Goal: Find specific fact: Find specific fact

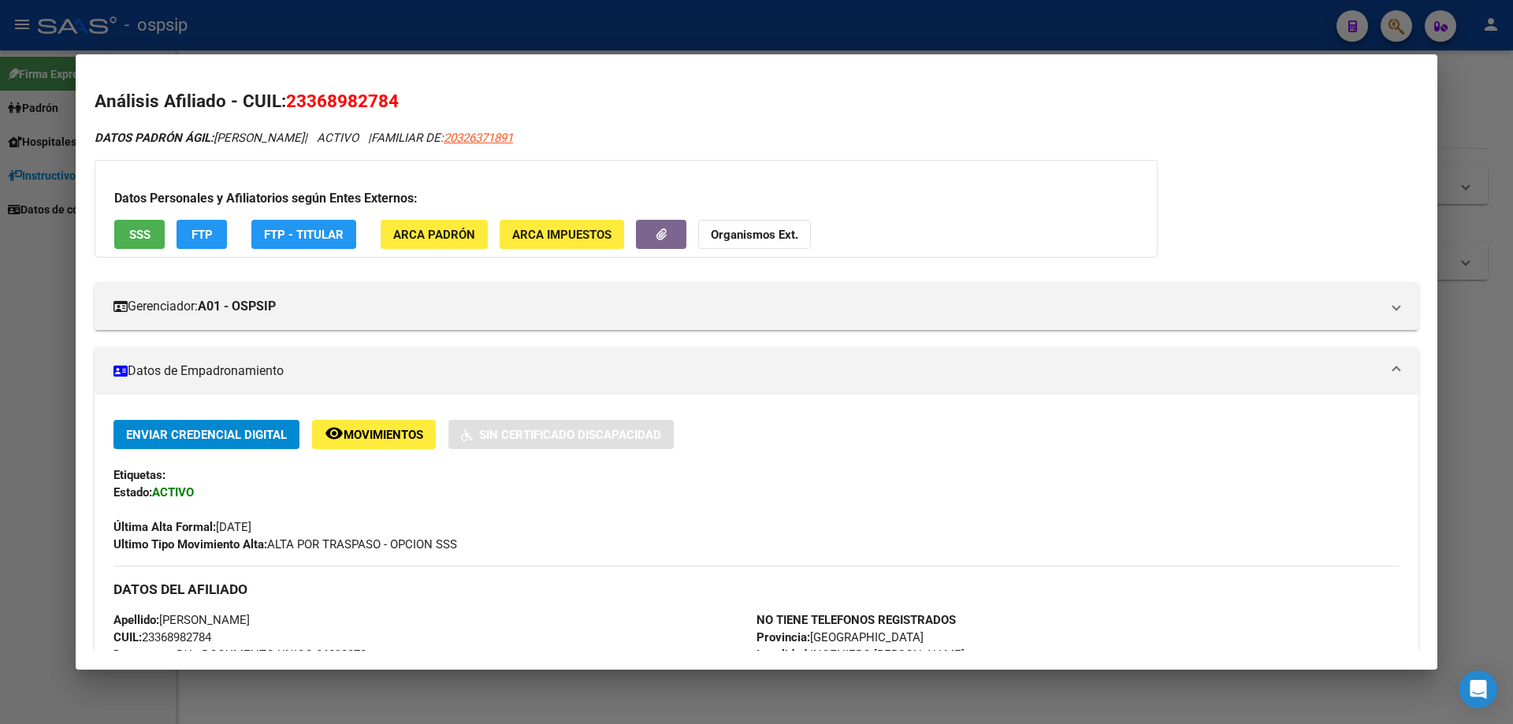
click at [0, 489] on div at bounding box center [756, 362] width 1513 height 724
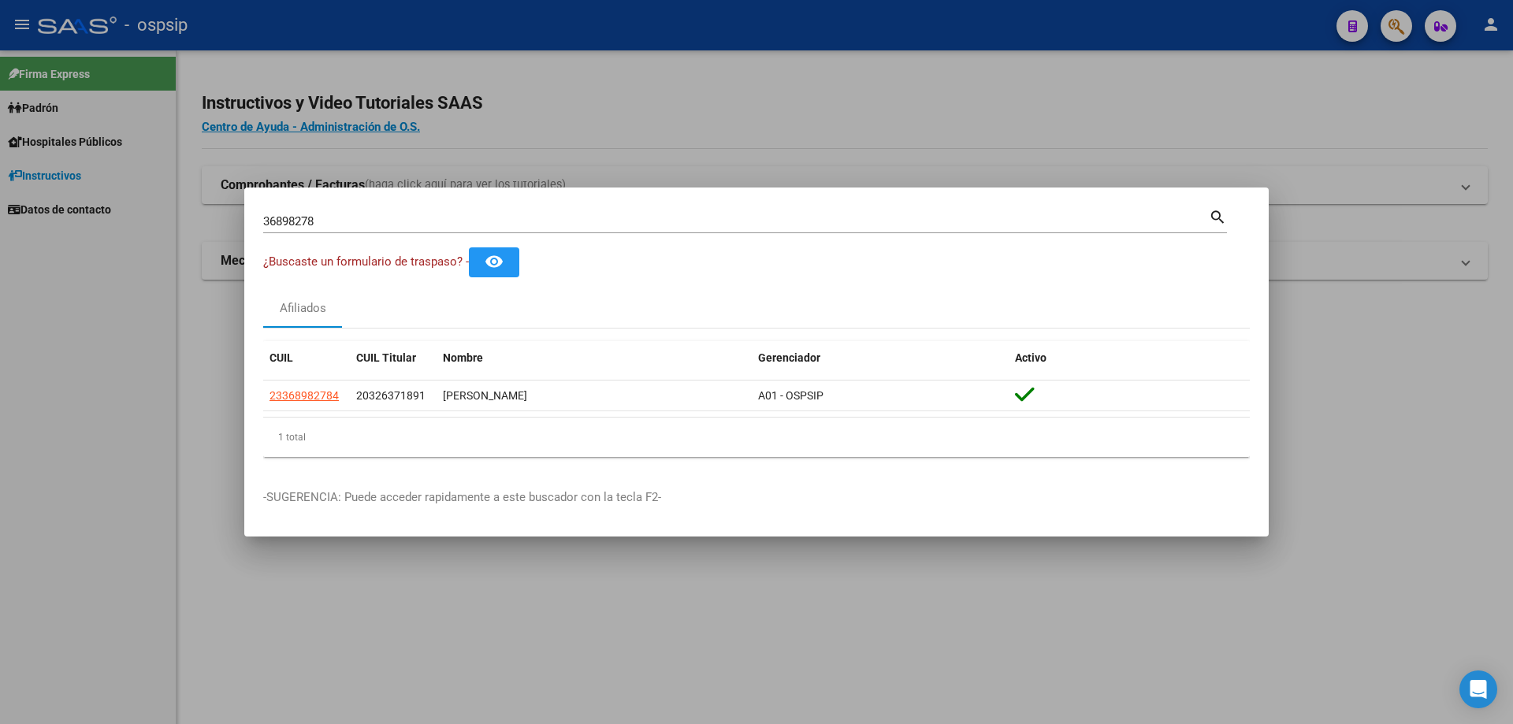
click at [328, 219] on input "36898278" at bounding box center [736, 221] width 946 height 14
paste input "8668093"
type input "38668093"
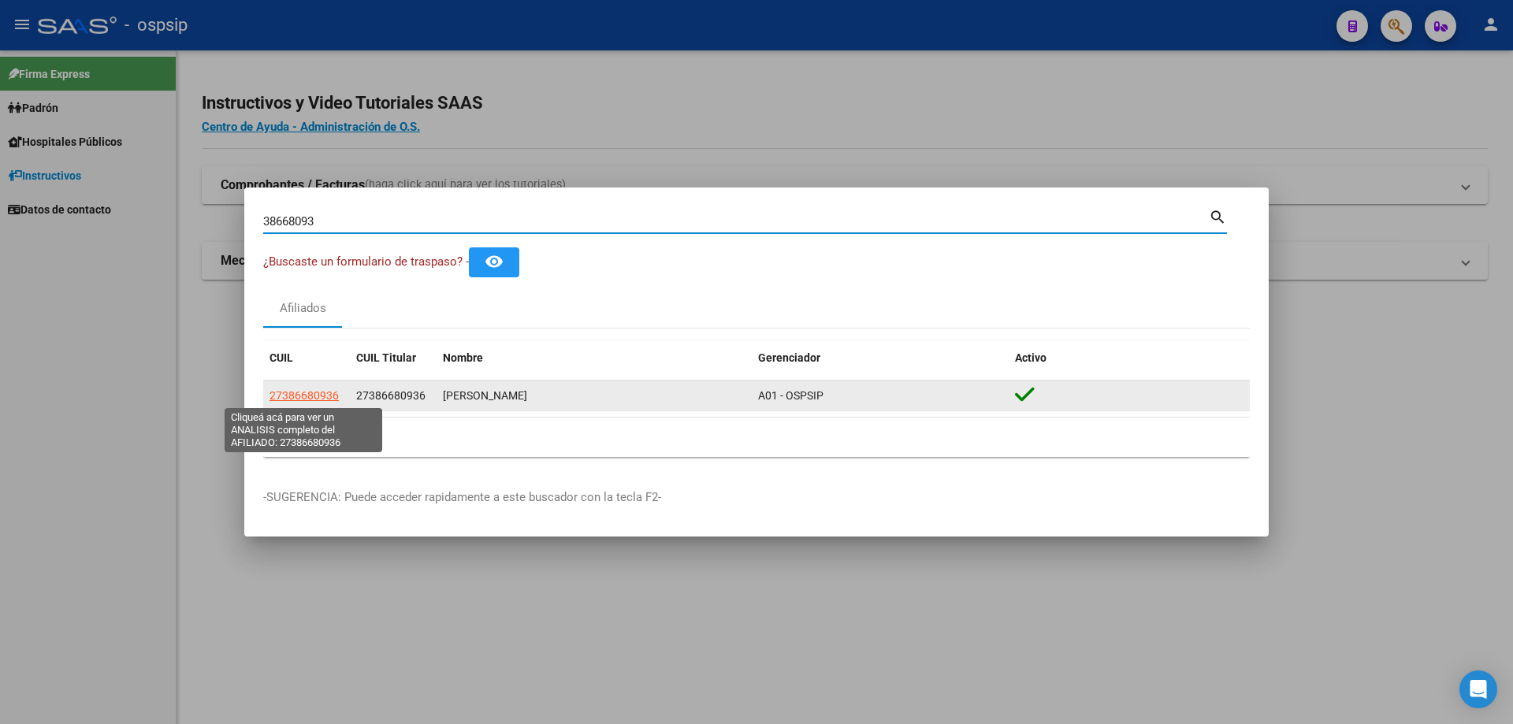
click at [304, 399] on span "27386680936" at bounding box center [304, 395] width 69 height 13
type textarea "27386680936"
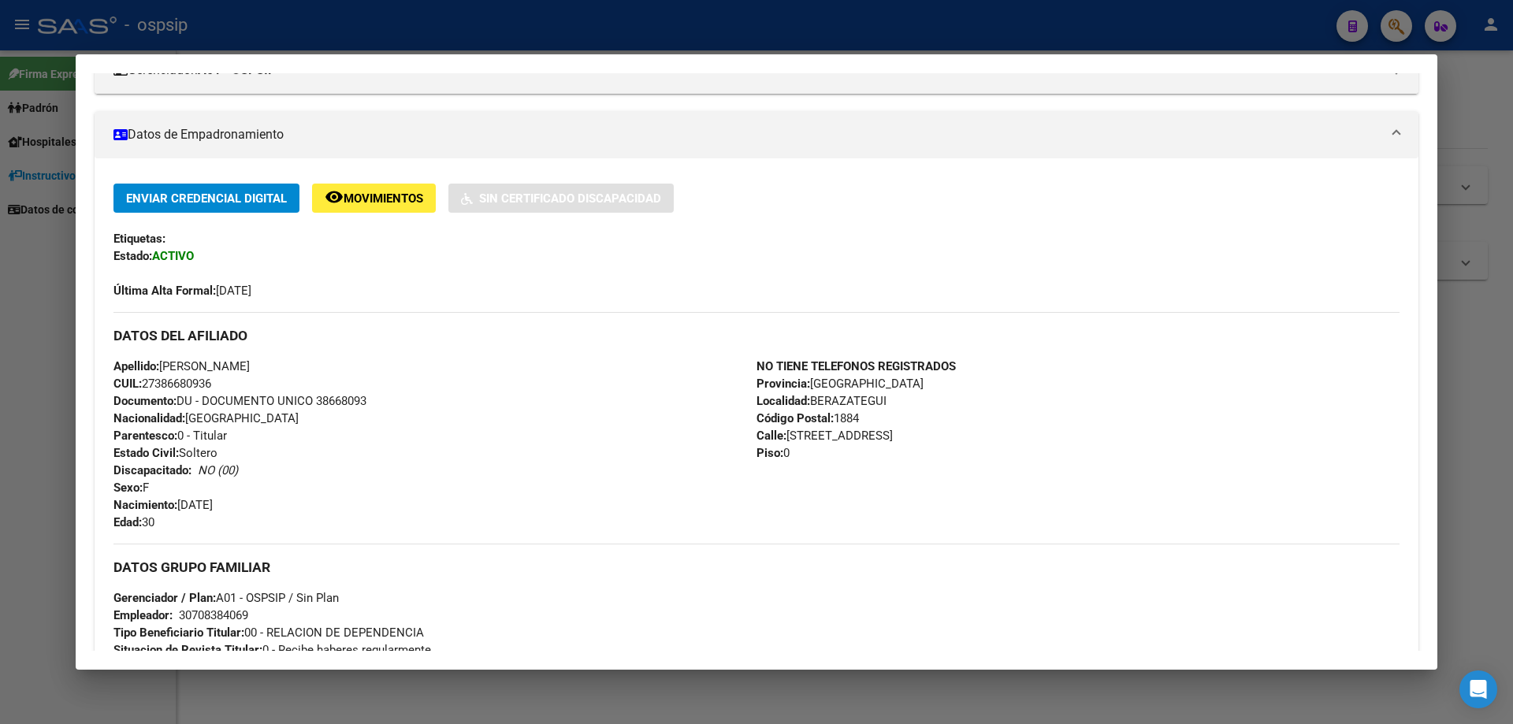
click at [347, 397] on span "Documento: DU - DOCUMENTO UNICO 38668093" at bounding box center [240, 401] width 253 height 14
copy span "38668093"
click at [0, 369] on div at bounding box center [756, 362] width 1513 height 724
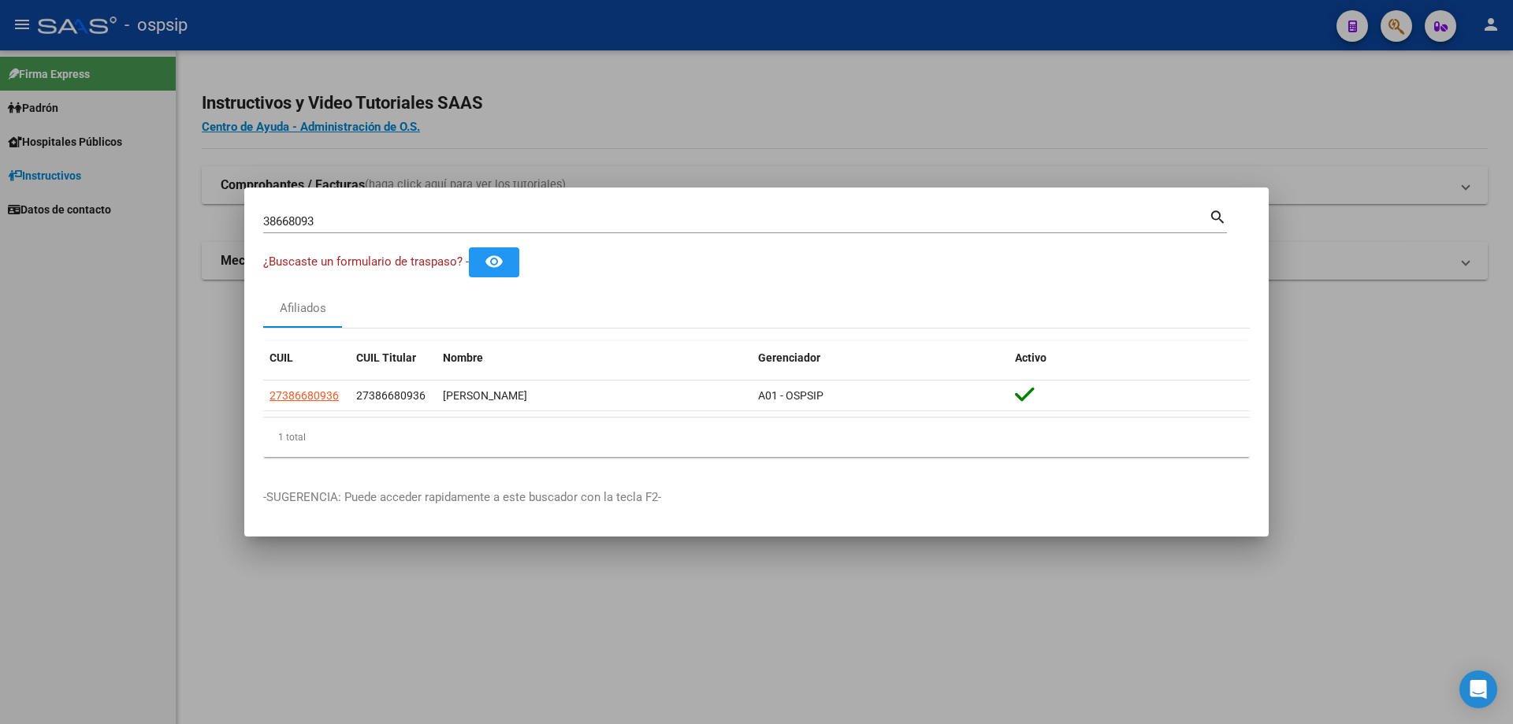
click at [314, 226] on input "38668093" at bounding box center [736, 221] width 946 height 14
paste input "9595554"
type input "39595554"
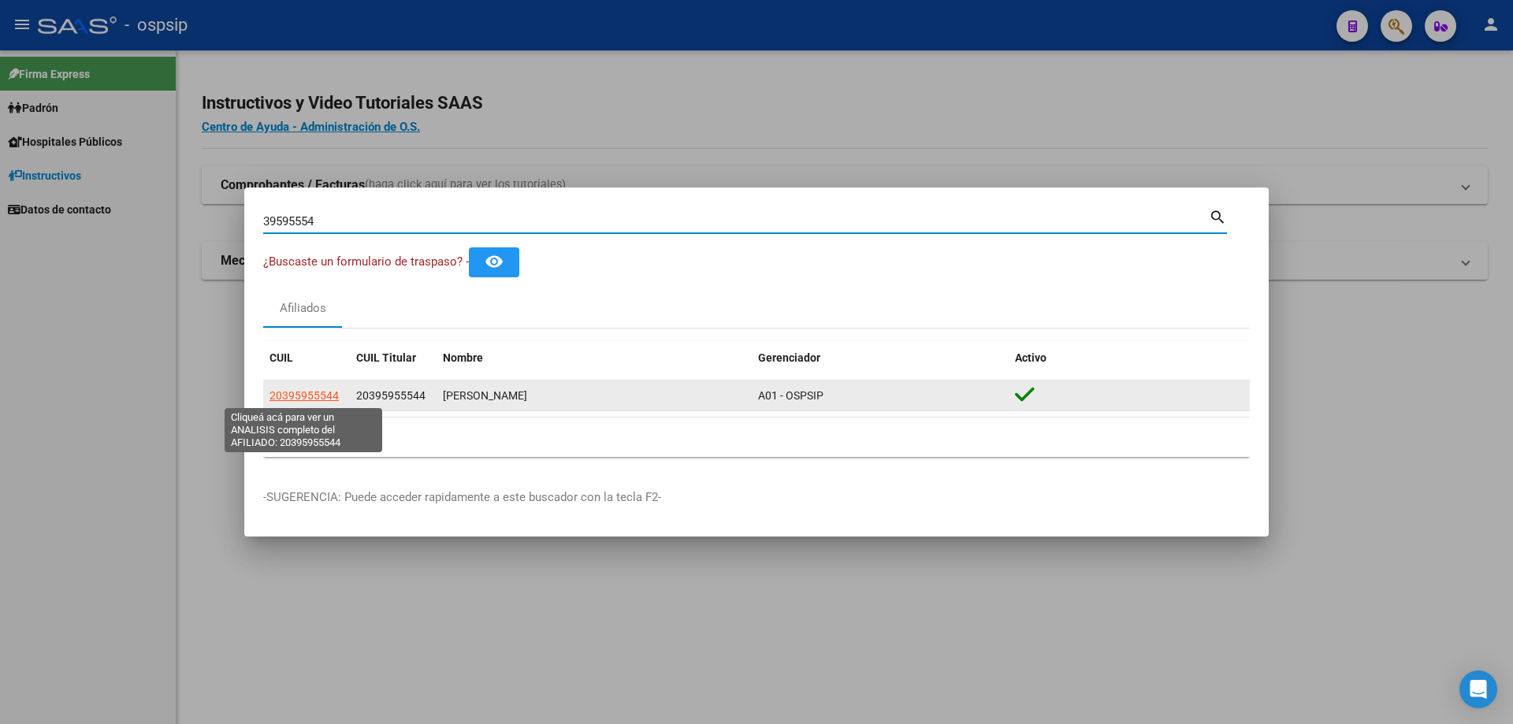
click at [321, 389] on span "20395955544" at bounding box center [304, 395] width 69 height 13
type textarea "20395955544"
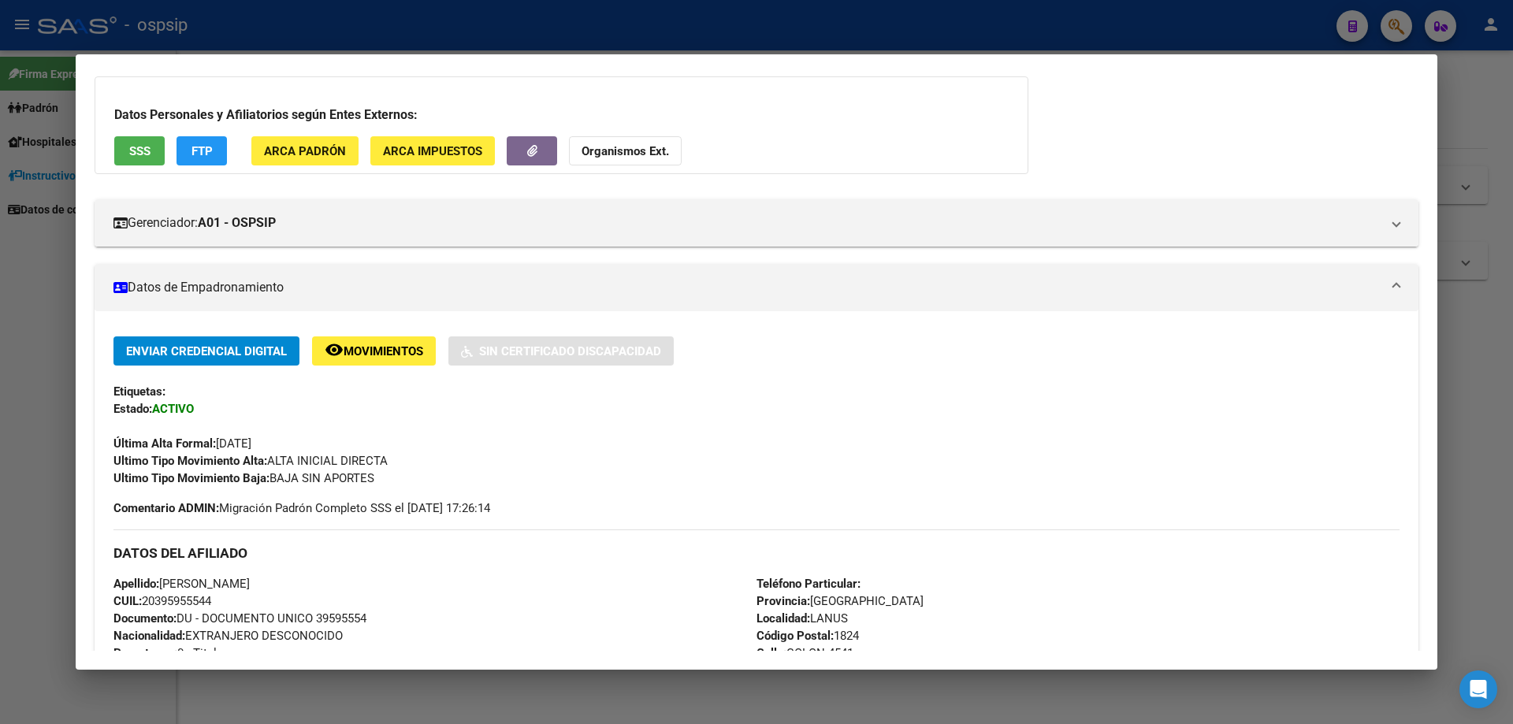
scroll to position [188, 0]
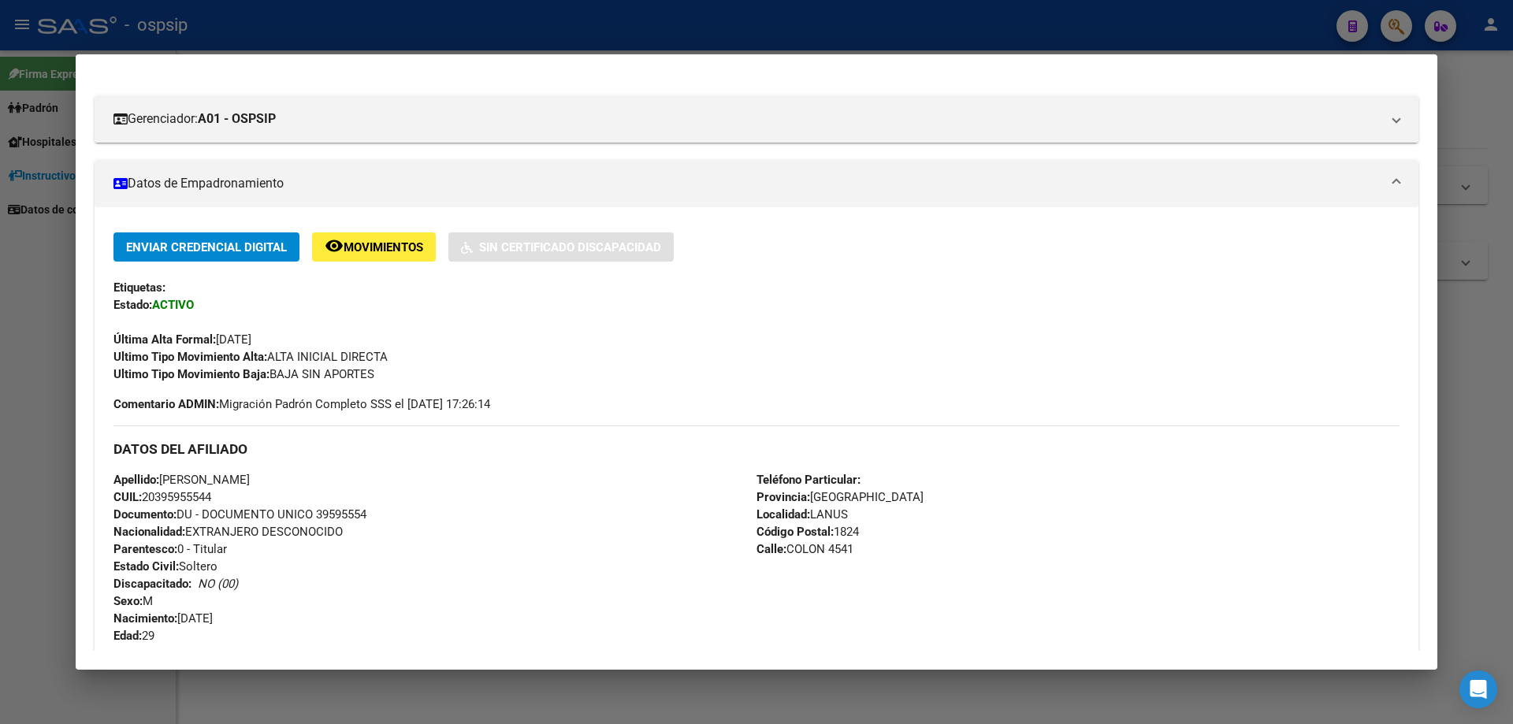
click at [359, 510] on span "Documento: DU - DOCUMENTO UNICO 39595554" at bounding box center [240, 515] width 253 height 14
copy span "39595554"
click at [361, 538] on div "Apellido: [PERSON_NAME]: 20395955544 Documento: DU - DOCUMENTO UNICO 39595554 N…" at bounding box center [435, 557] width 643 height 173
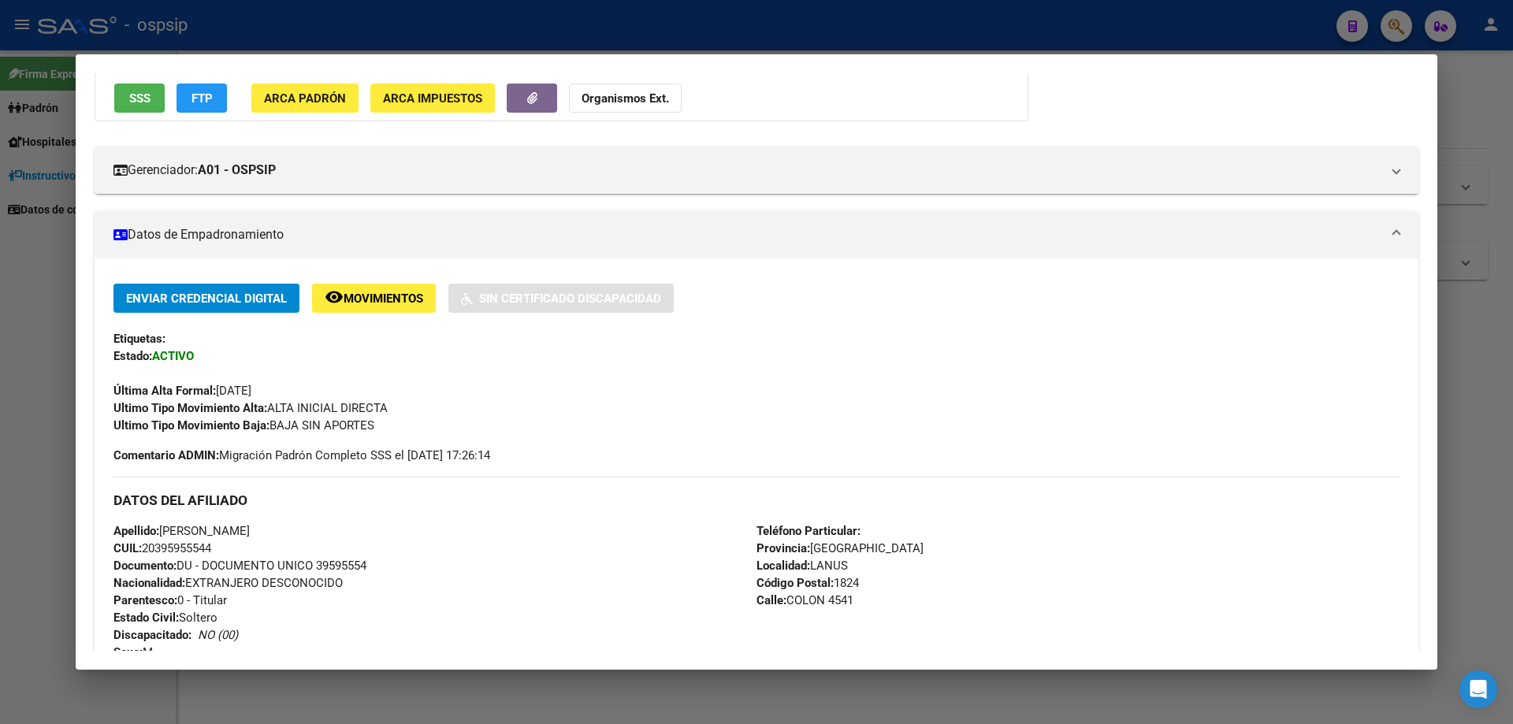
scroll to position [158, 0]
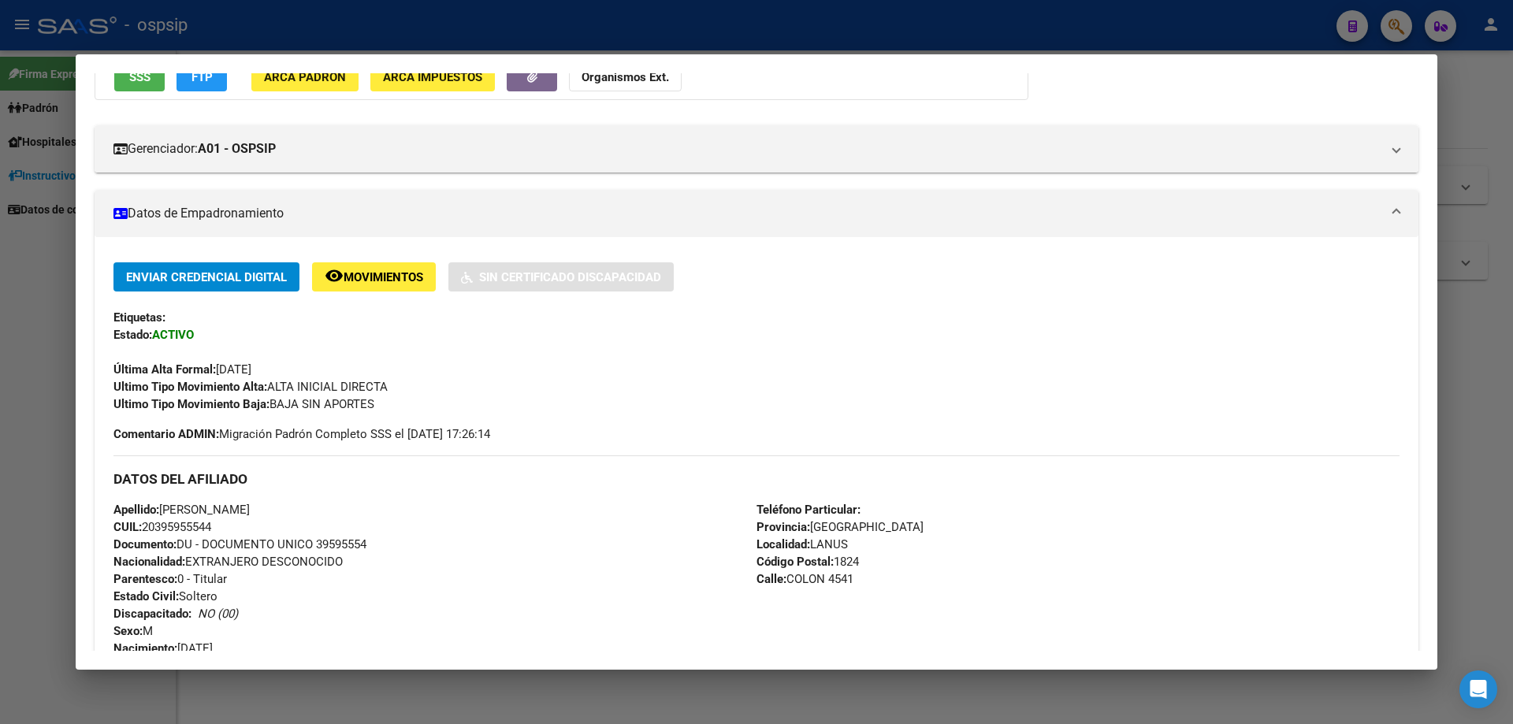
click at [0, 581] on div at bounding box center [756, 362] width 1513 height 724
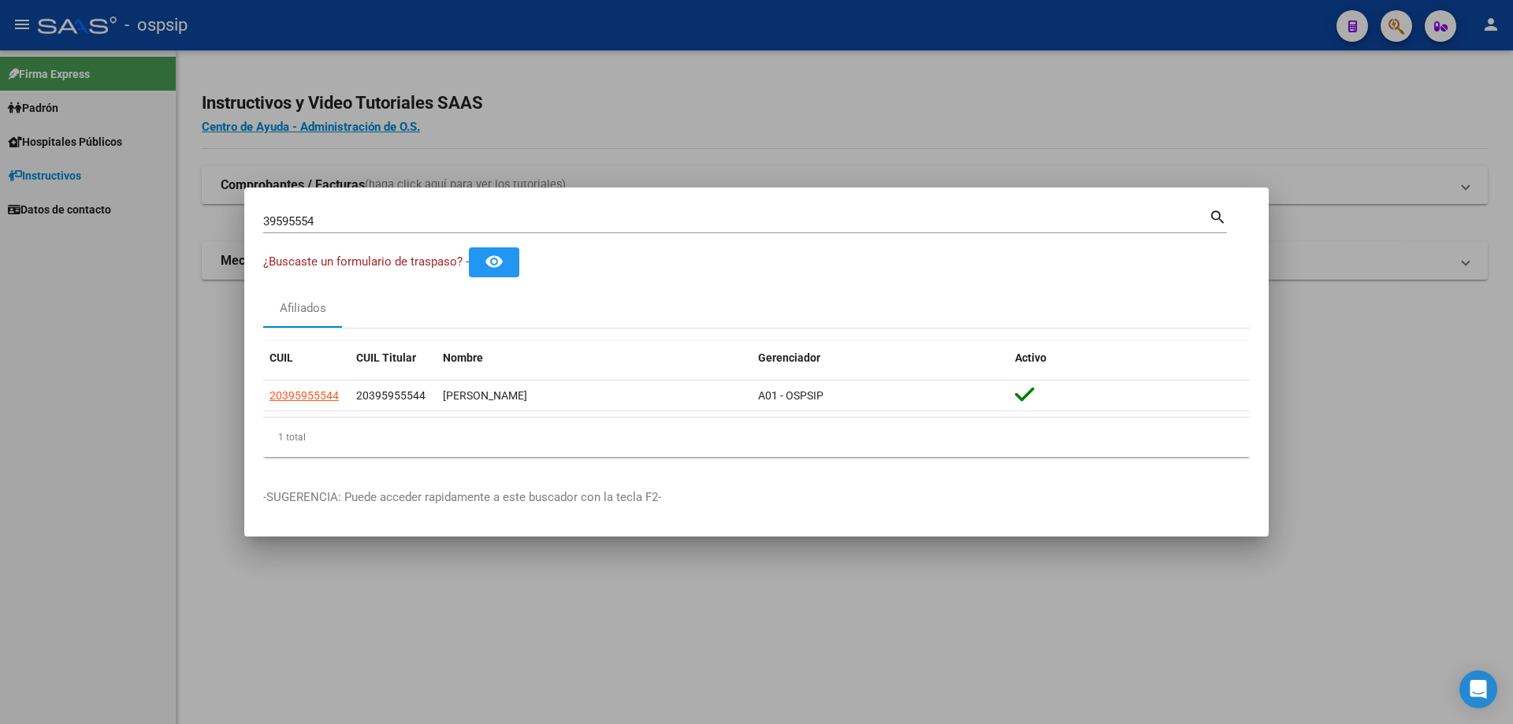
click at [376, 232] on div "39595554 Buscar (apellido, dni, [PERSON_NAME], [PERSON_NAME], cuit, obra social)" at bounding box center [736, 222] width 946 height 24
click at [374, 221] on input "39595554" at bounding box center [736, 221] width 946 height 14
paste input "41168763"
type input "41168763"
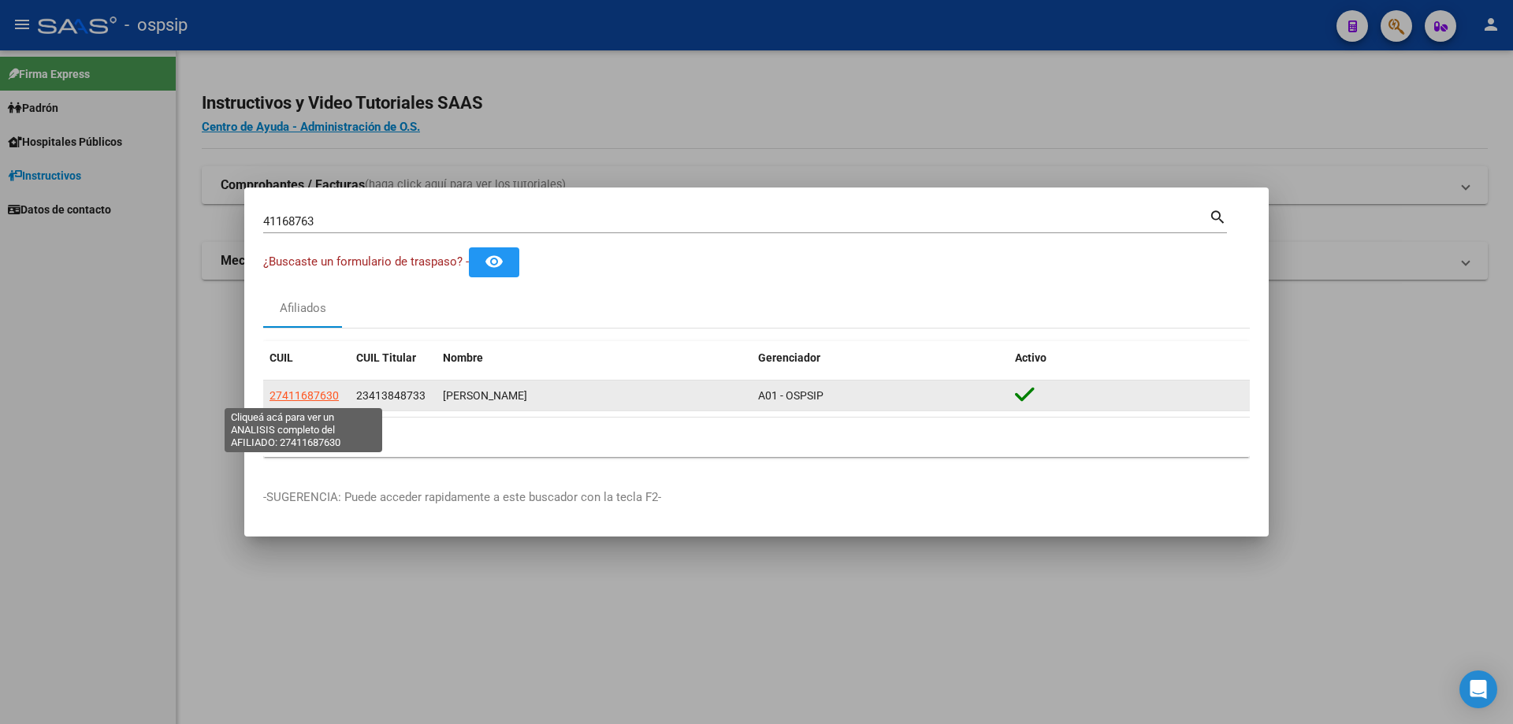
click at [282, 396] on span "27411687630" at bounding box center [304, 395] width 69 height 13
type textarea "27411687630"
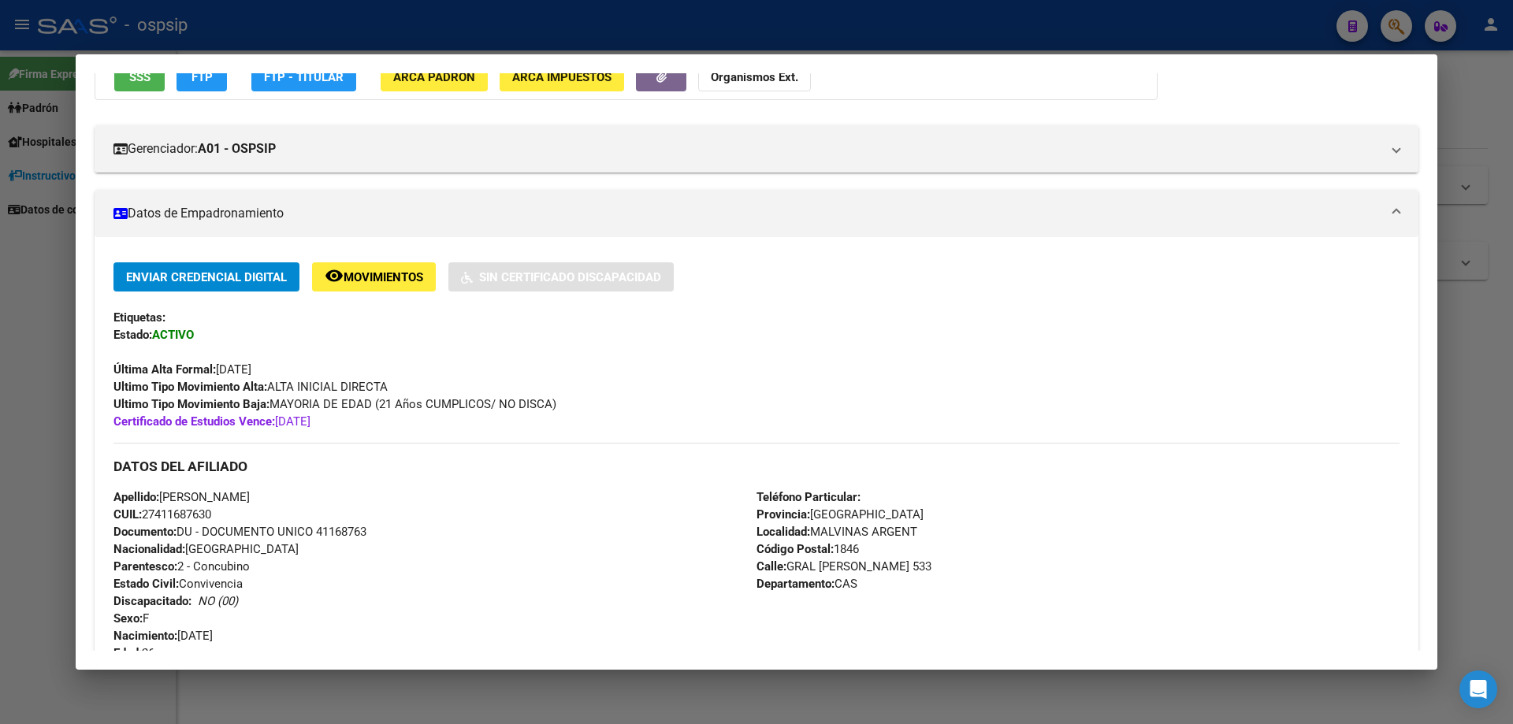
click at [340, 536] on span "Documento: DU - DOCUMENTO UNICO 41168763" at bounding box center [240, 532] width 253 height 14
copy span "41168763"
drag, startPoint x: 260, startPoint y: 551, endPoint x: 96, endPoint y: 532, distance: 165.0
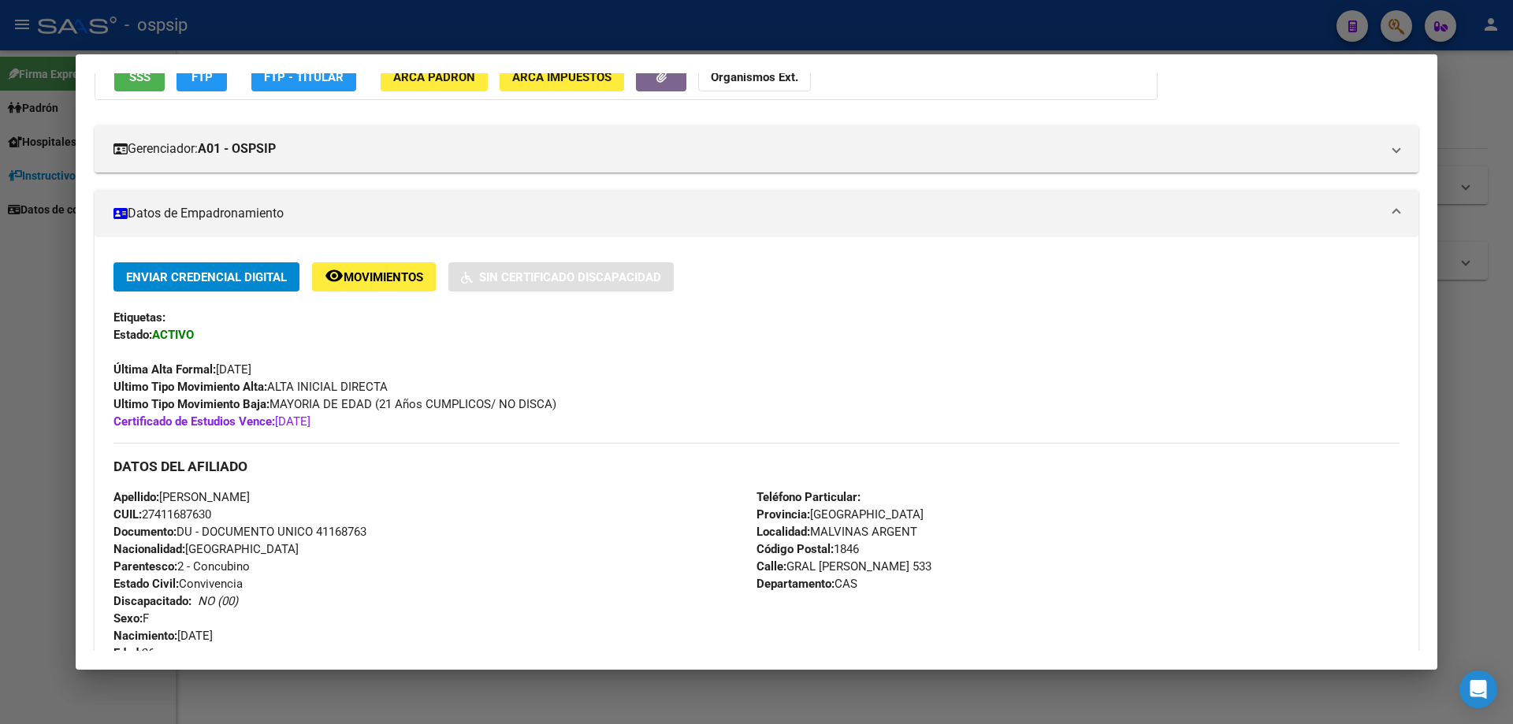
drag, startPoint x: 96, startPoint y: 532, endPoint x: 3, endPoint y: 529, distance: 93.1
click at [0, 530] on div at bounding box center [756, 362] width 1513 height 724
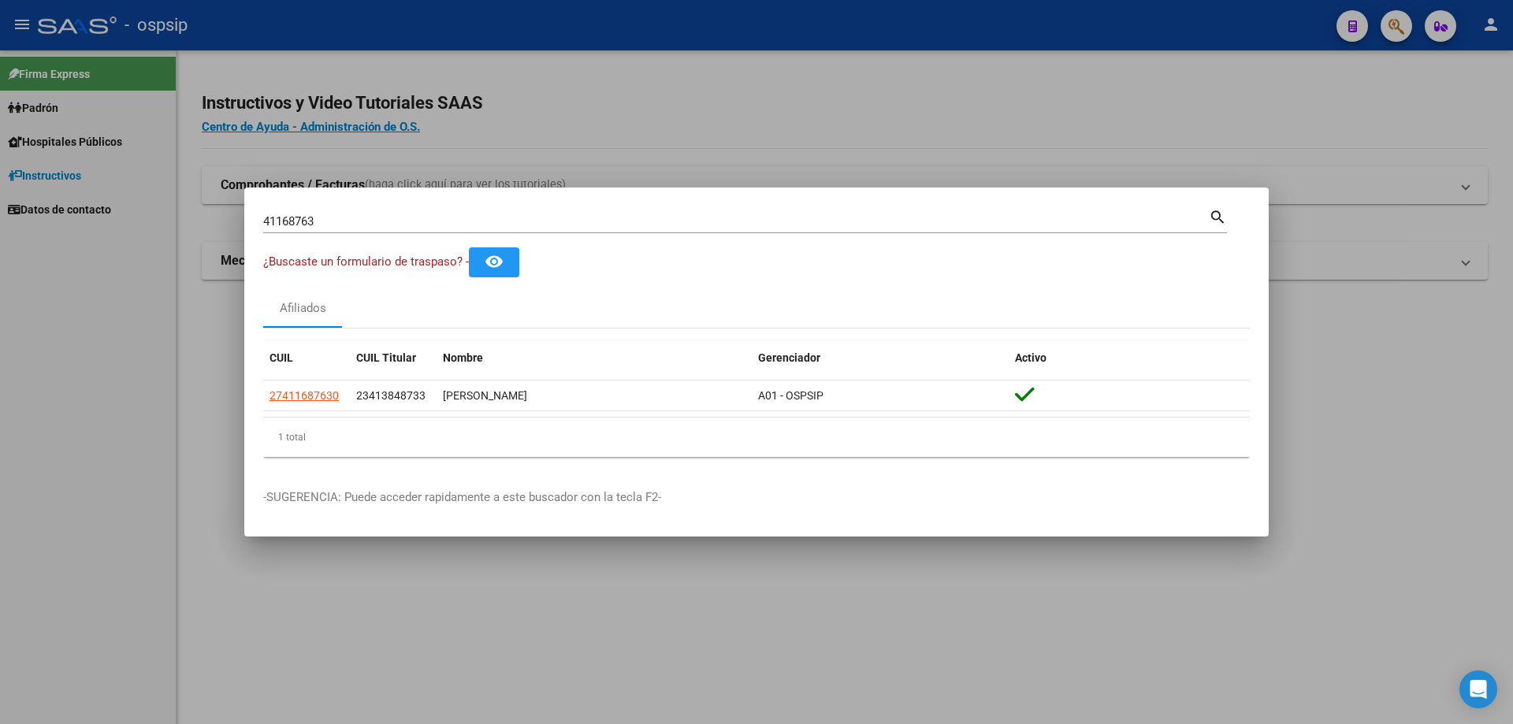
click at [385, 212] on div "41168763 Buscar (apellido, dni, [PERSON_NAME], [PERSON_NAME], cuit, obra social)" at bounding box center [736, 222] width 946 height 24
click at [374, 224] on input "41168763" at bounding box center [736, 221] width 946 height 14
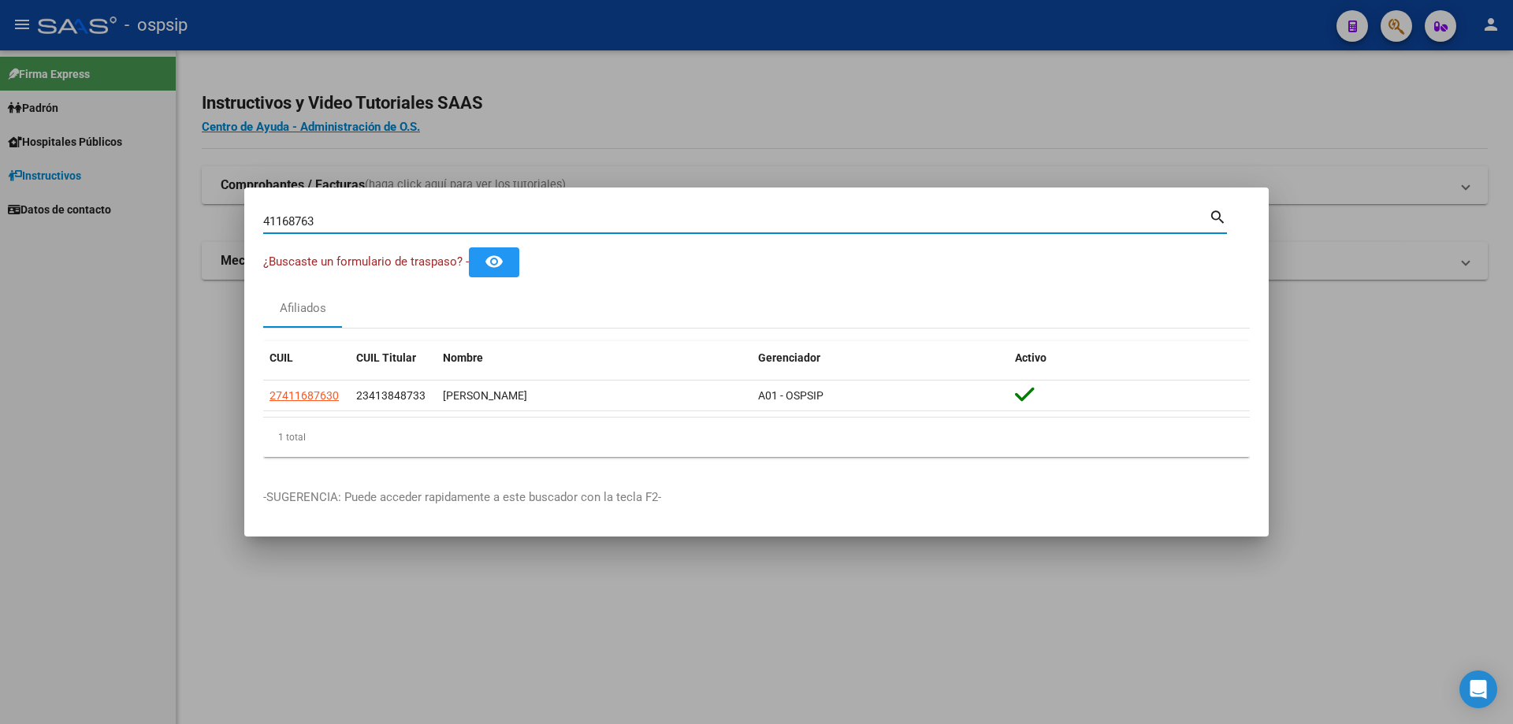
paste input "32818268"
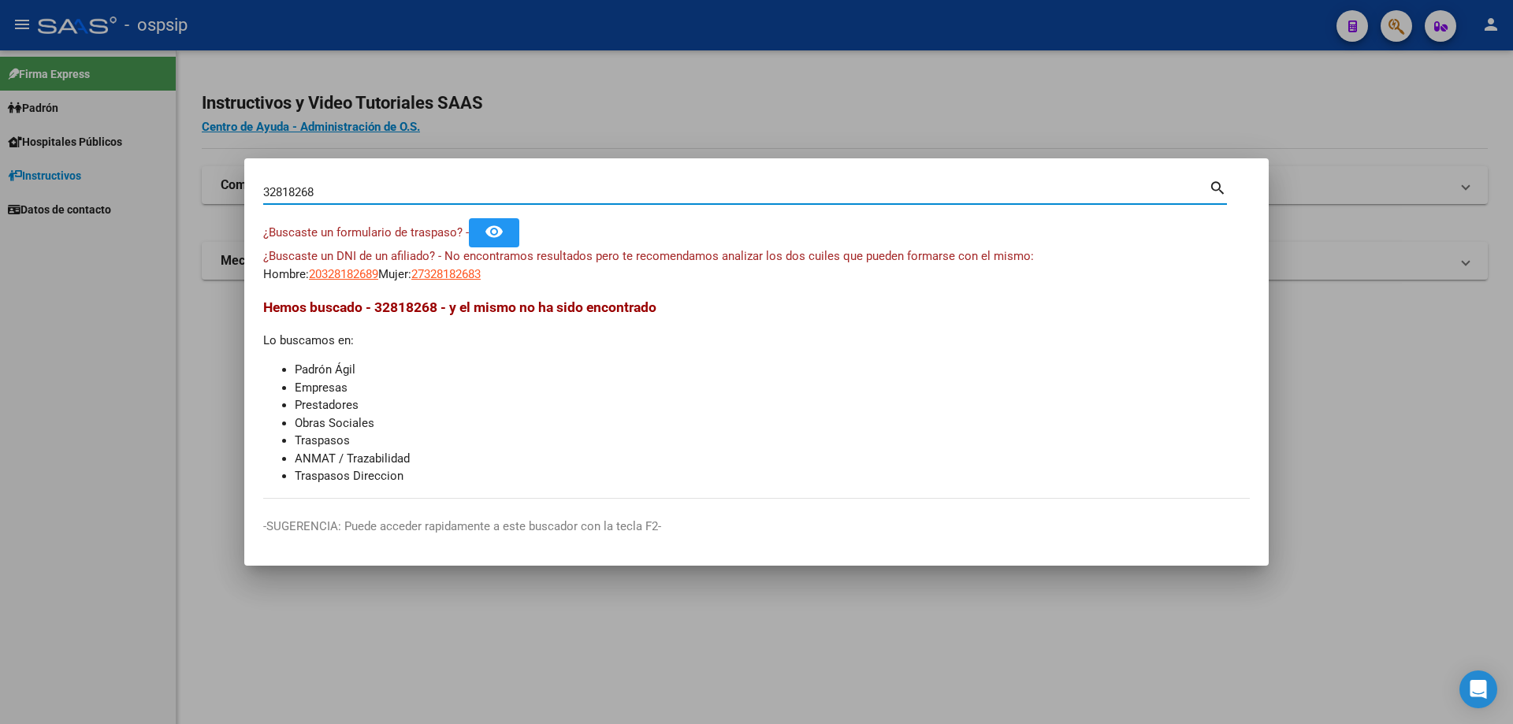
click at [516, 188] on input "32818268" at bounding box center [736, 192] width 946 height 14
paste input "6084511"
type input "36084511"
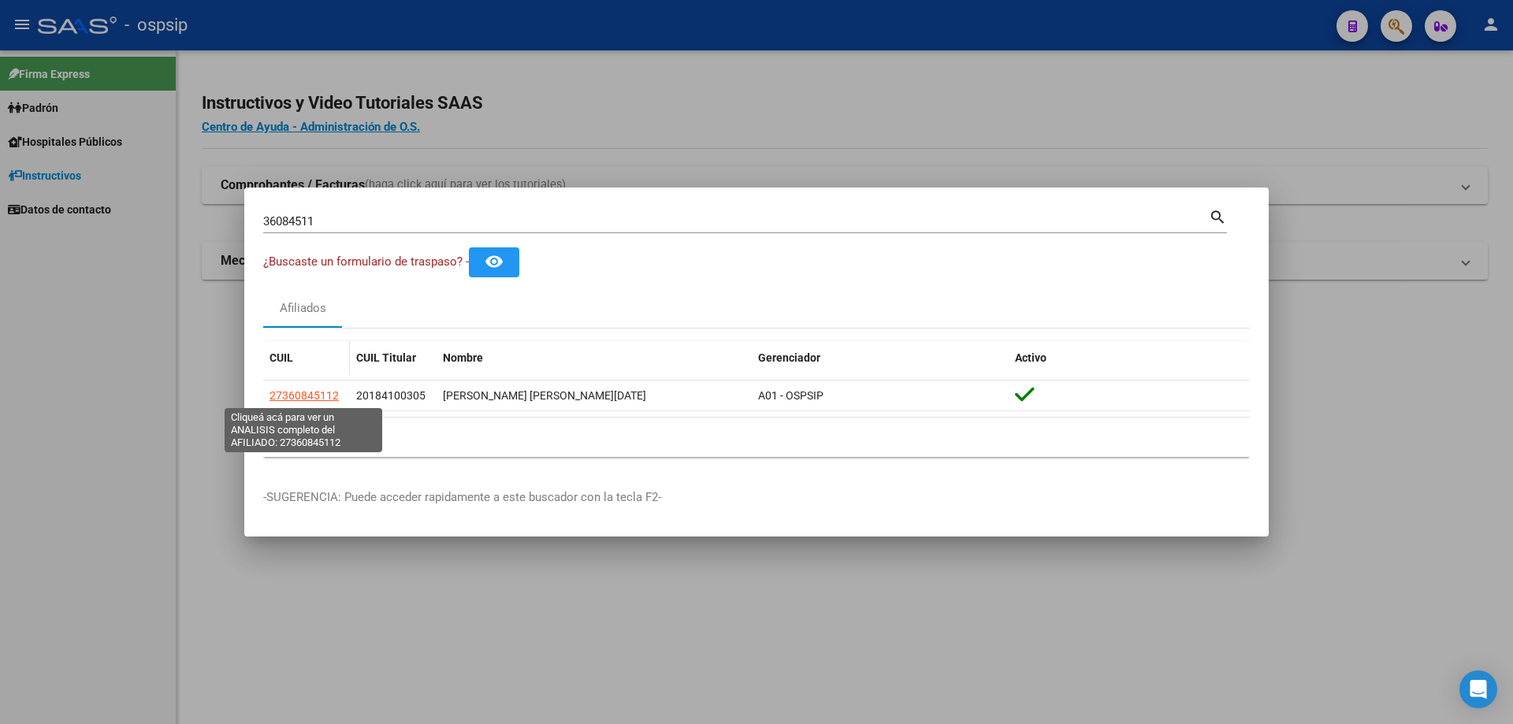
click at [318, 389] on span "27360845112" at bounding box center [304, 395] width 69 height 13
type textarea "27360845112"
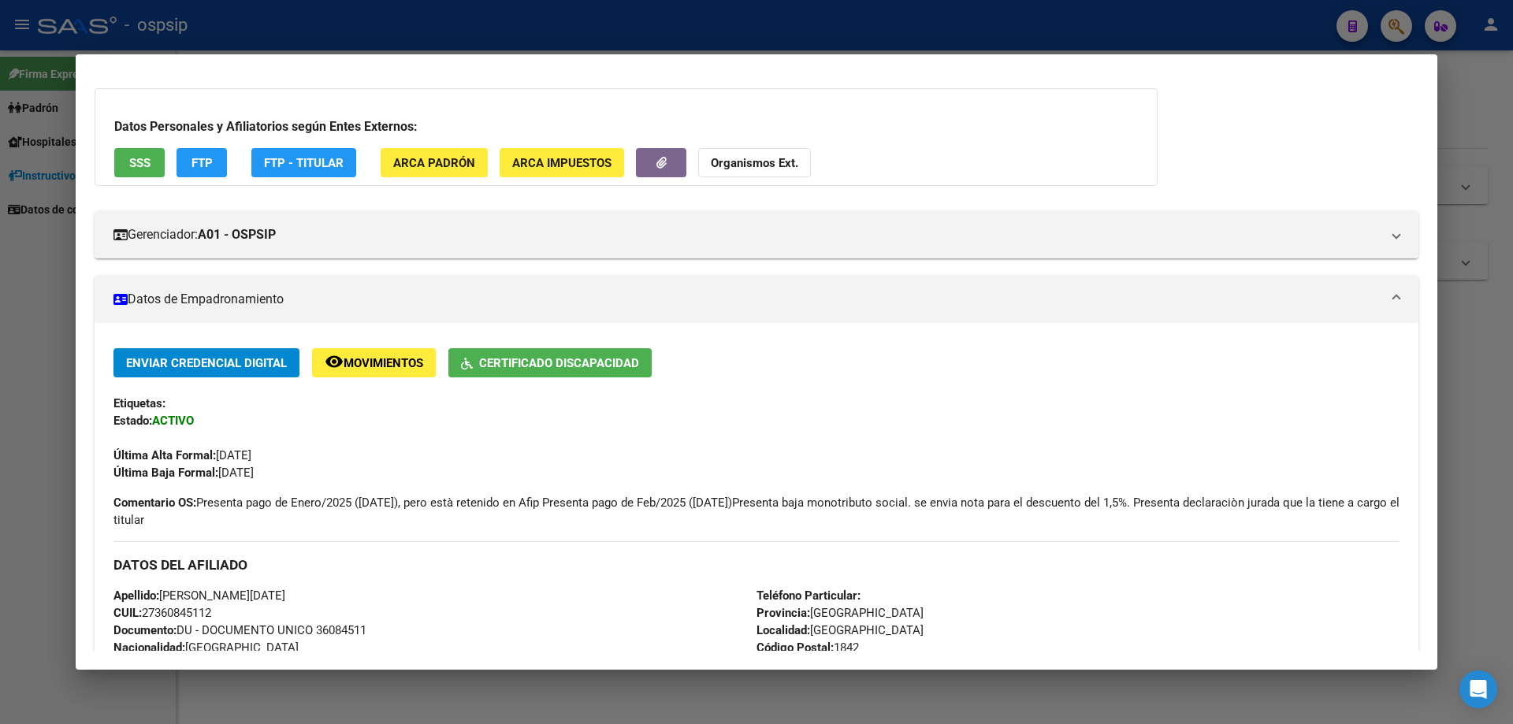
scroll to position [545, 0]
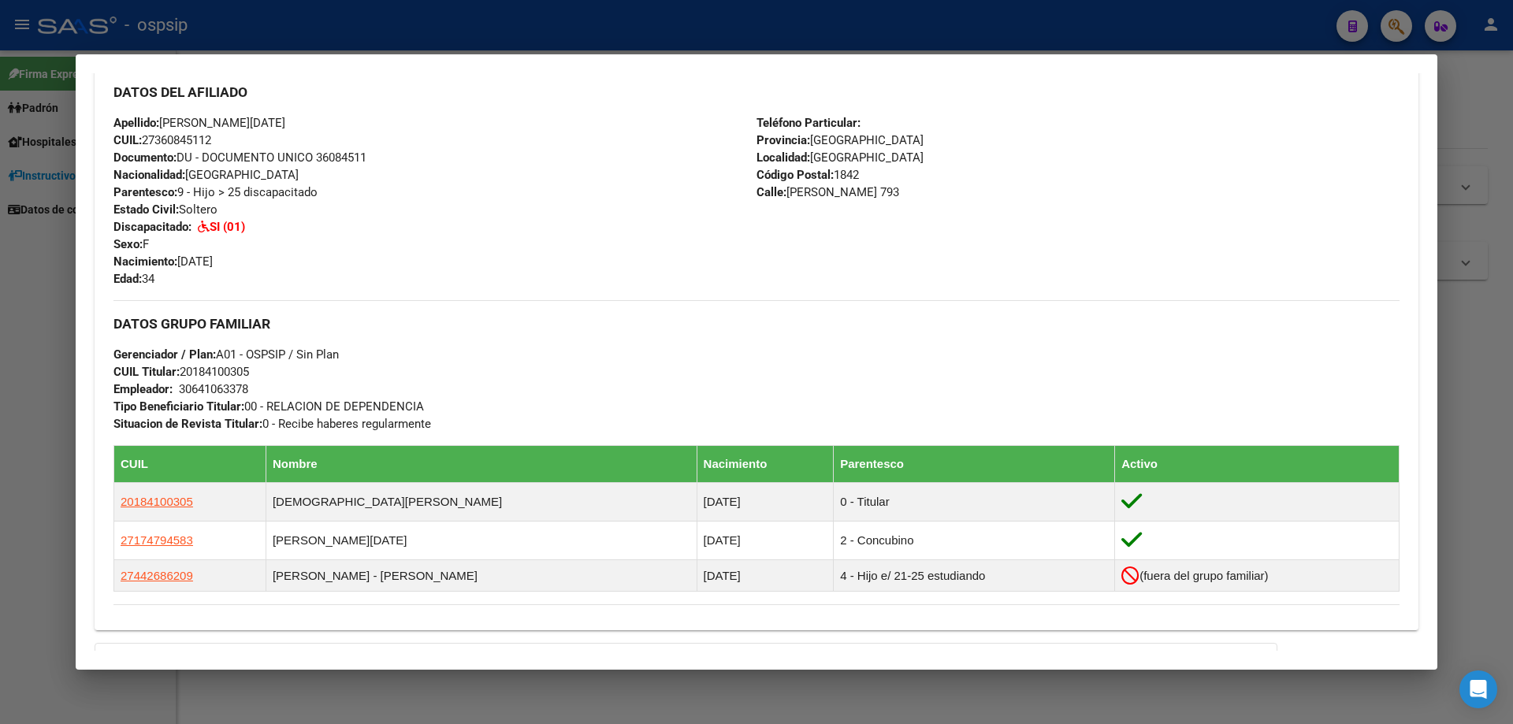
click at [332, 164] on span "Documento: DU - DOCUMENTO UNICO 36084511" at bounding box center [240, 158] width 253 height 14
copy span "36084511"
click at [350, 172] on div "Apellido: [PERSON_NAME][DATE]: 27360845112 Documento: DU - DOCUMENTO UNICO 3608…" at bounding box center [435, 200] width 643 height 173
